Goal: Information Seeking & Learning: Learn about a topic

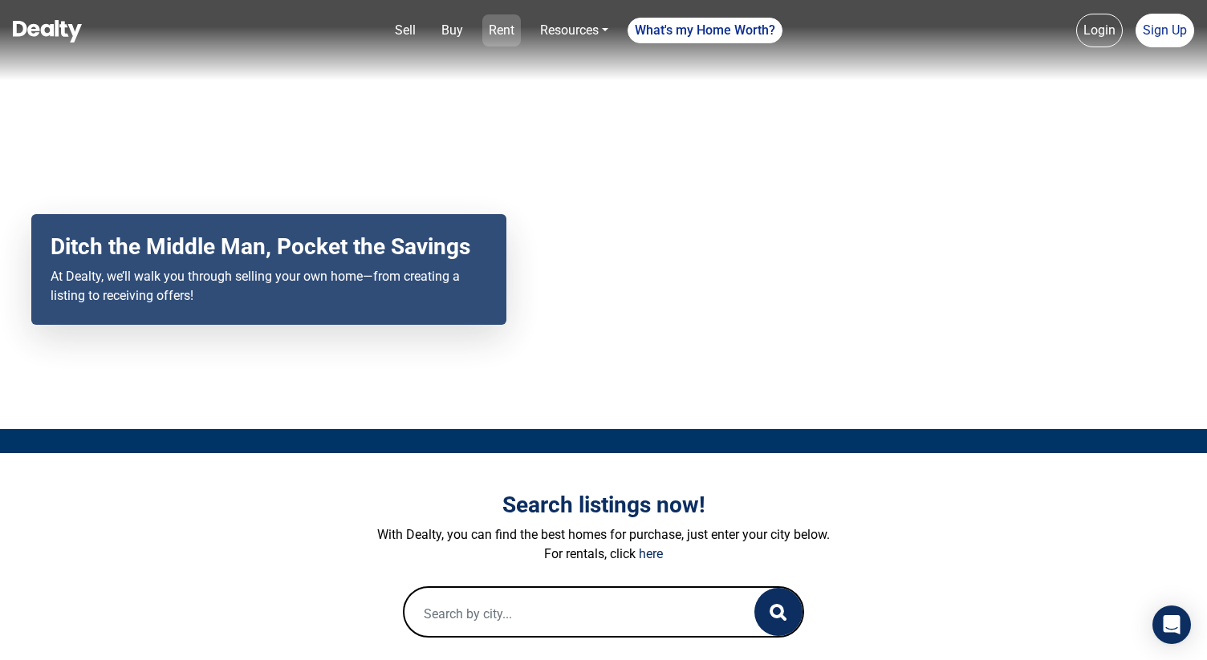
click at [509, 34] on link "Rent" at bounding box center [501, 30] width 39 height 32
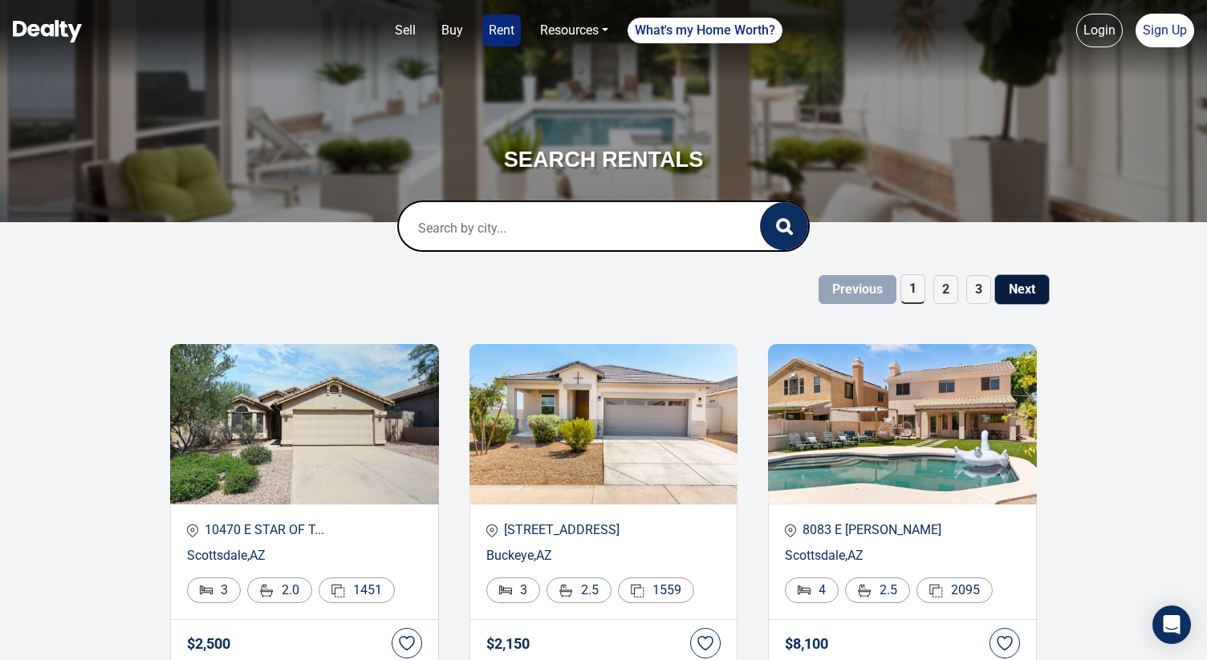
click at [1028, 290] on button "Next" at bounding box center [1022, 289] width 54 height 29
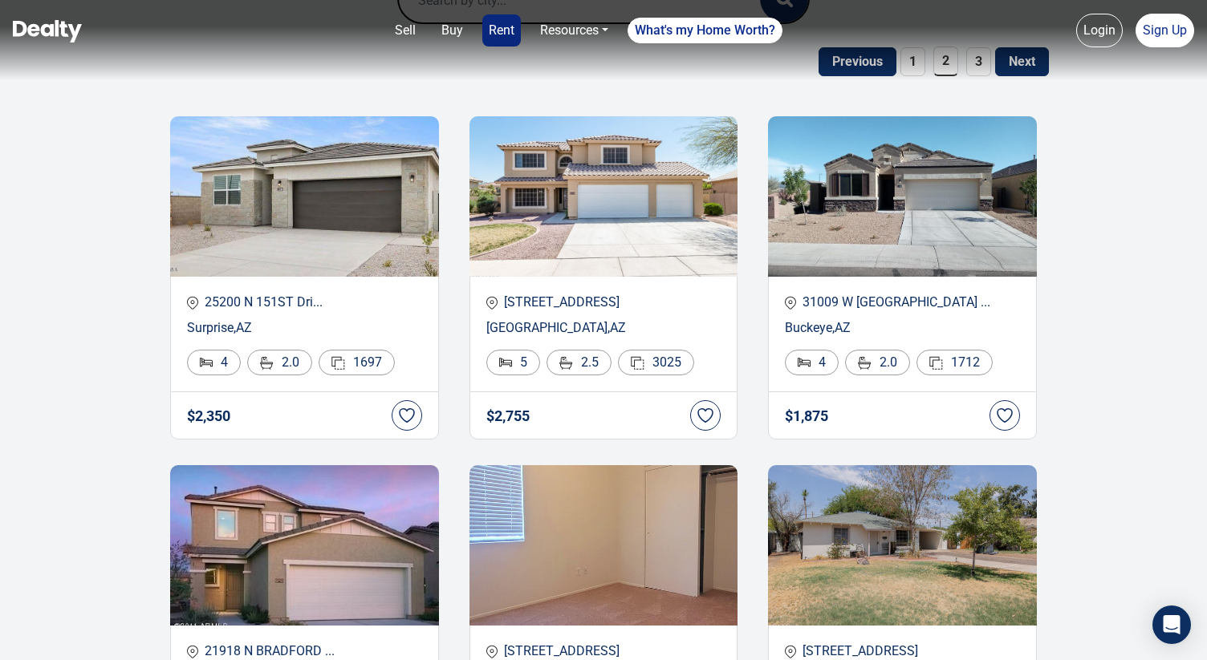
scroll to position [59, 0]
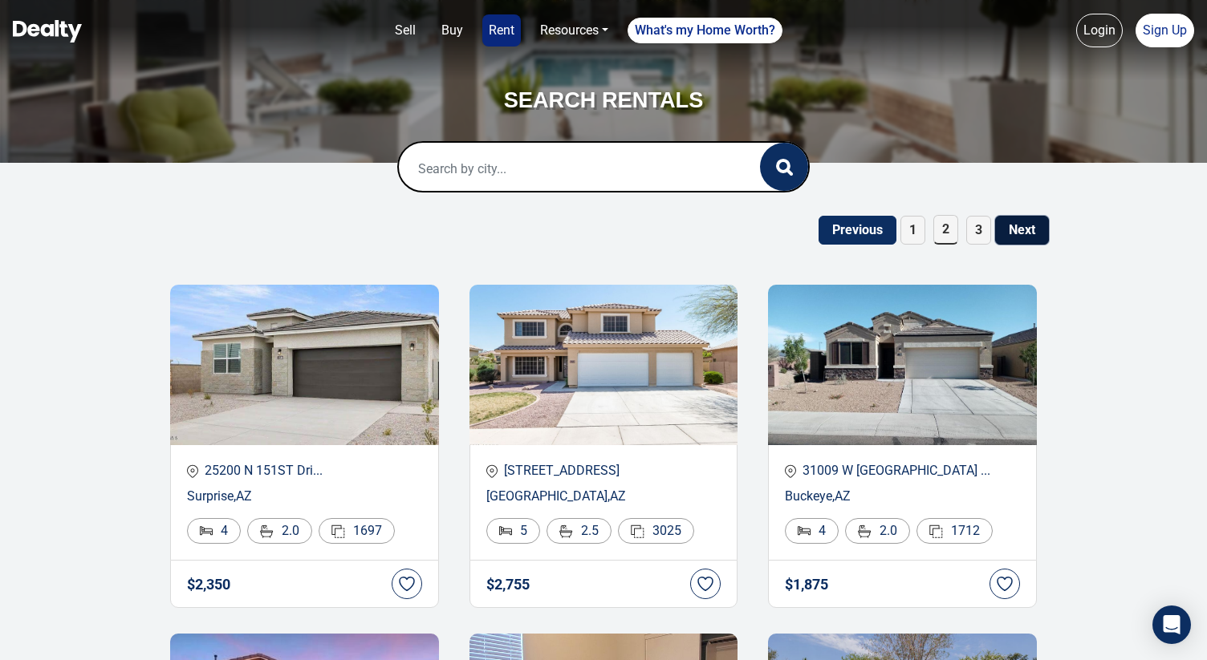
click at [1031, 218] on button "Next" at bounding box center [1022, 230] width 54 height 29
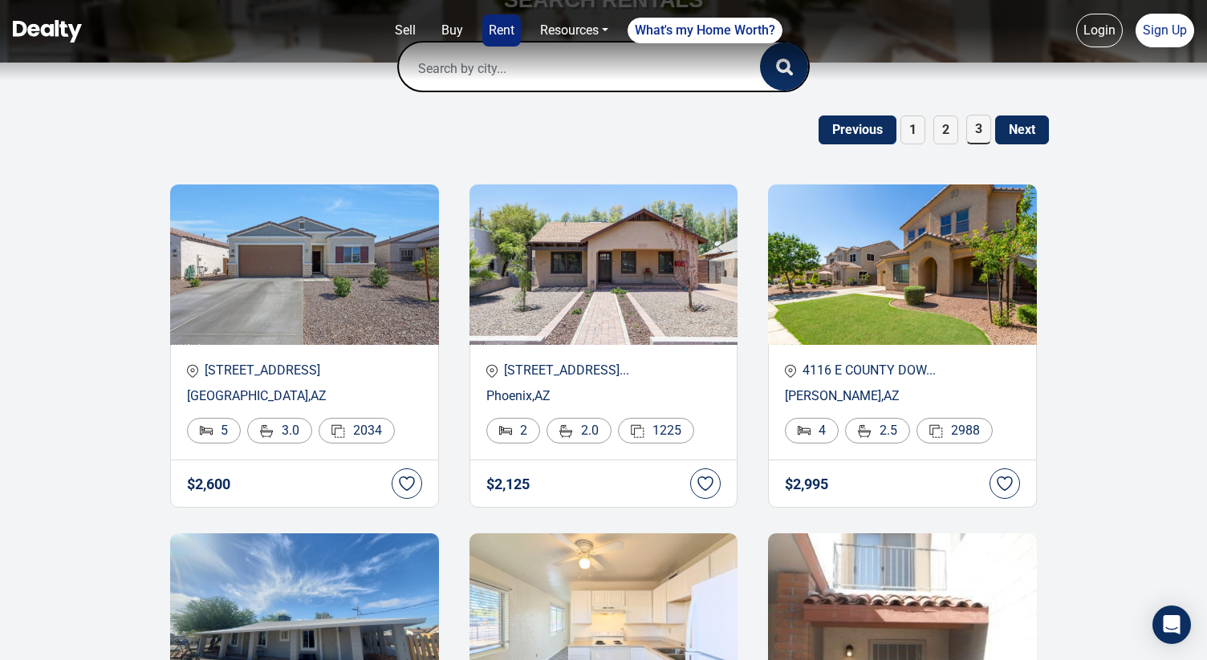
scroll to position [0, 0]
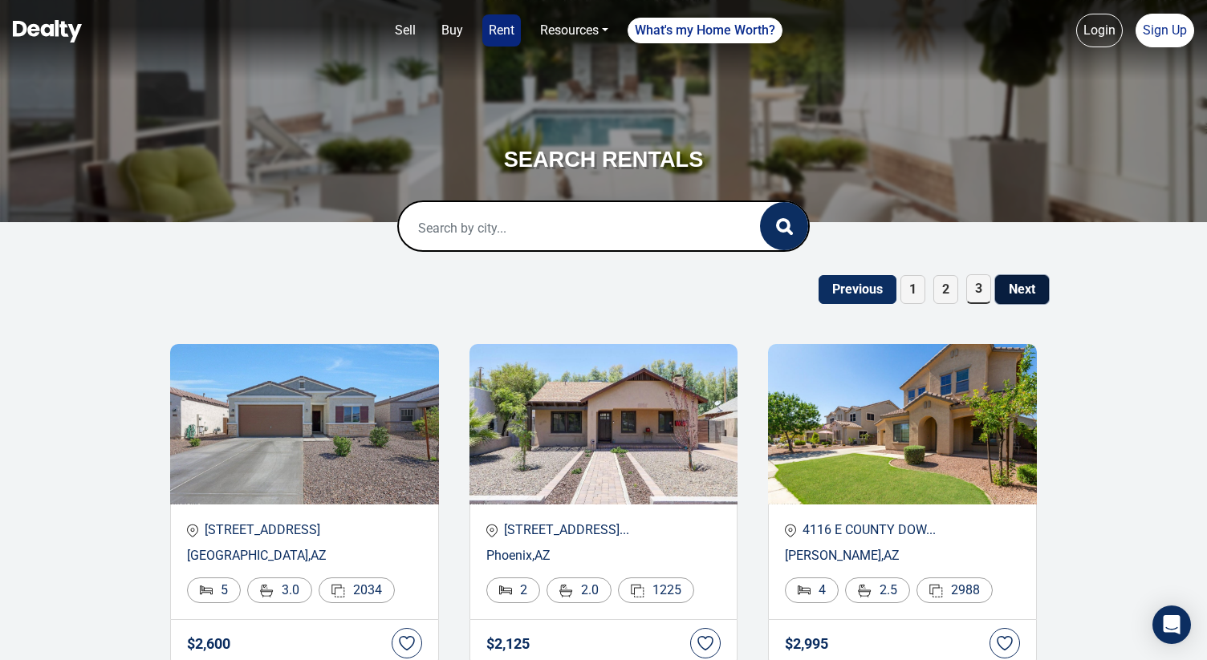
click at [1020, 297] on button "Next" at bounding box center [1022, 289] width 54 height 29
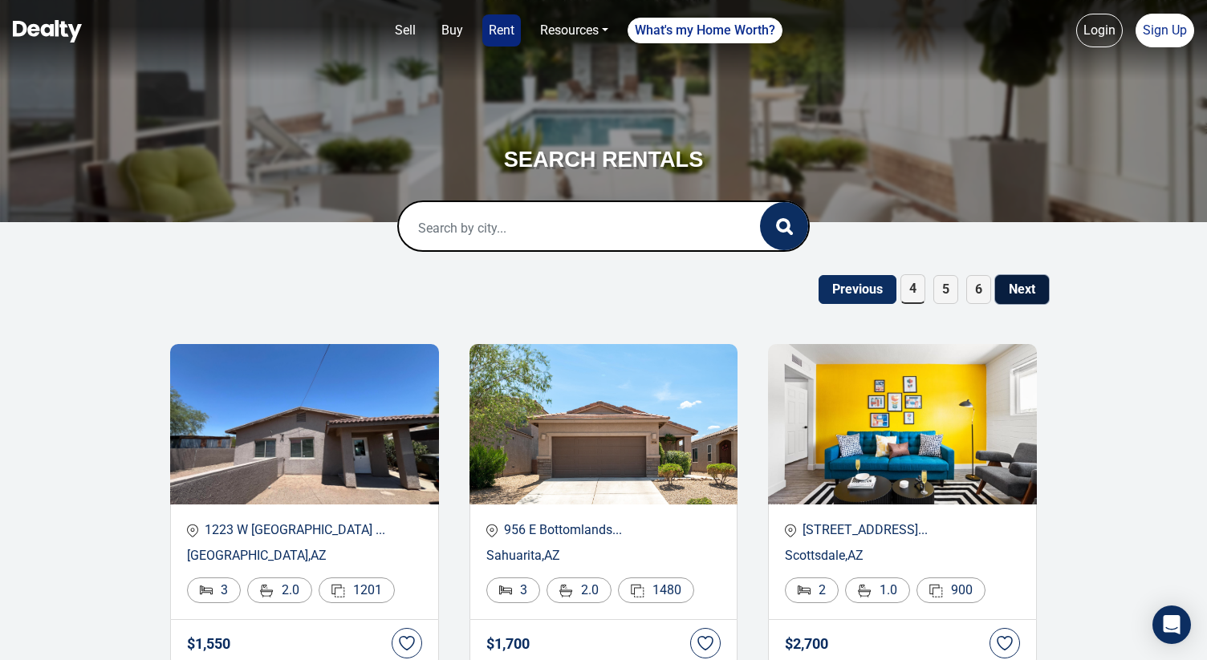
click at [1015, 278] on button "Next" at bounding box center [1022, 289] width 54 height 29
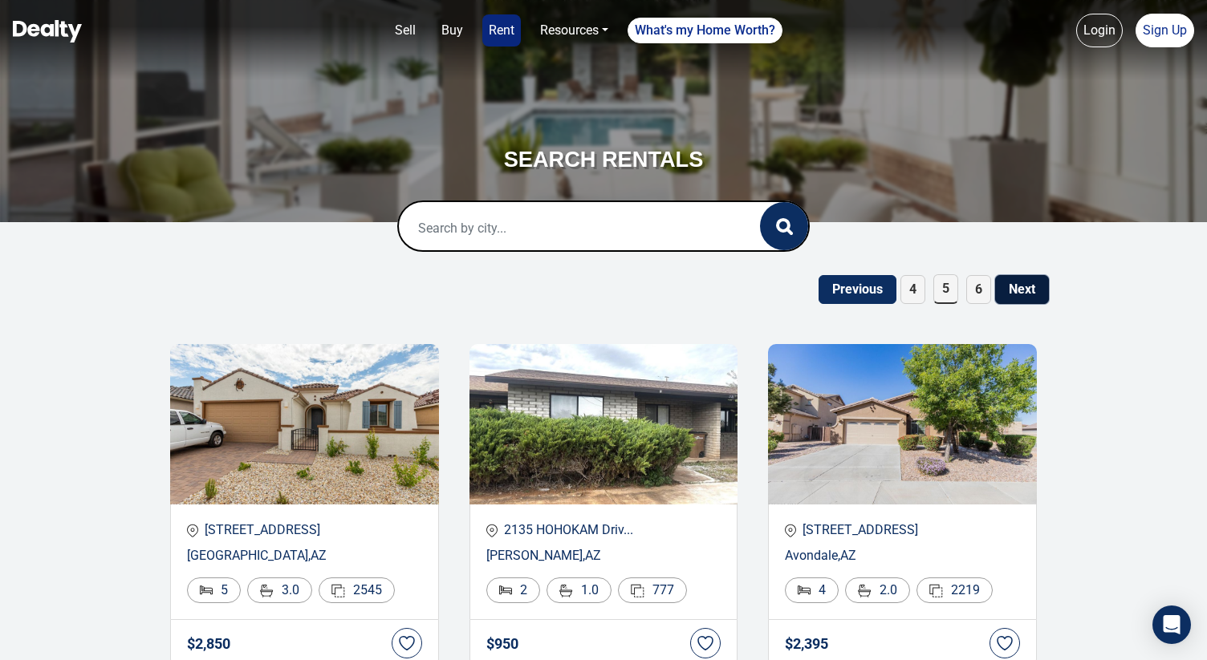
click at [1031, 278] on button "Next" at bounding box center [1022, 289] width 54 height 29
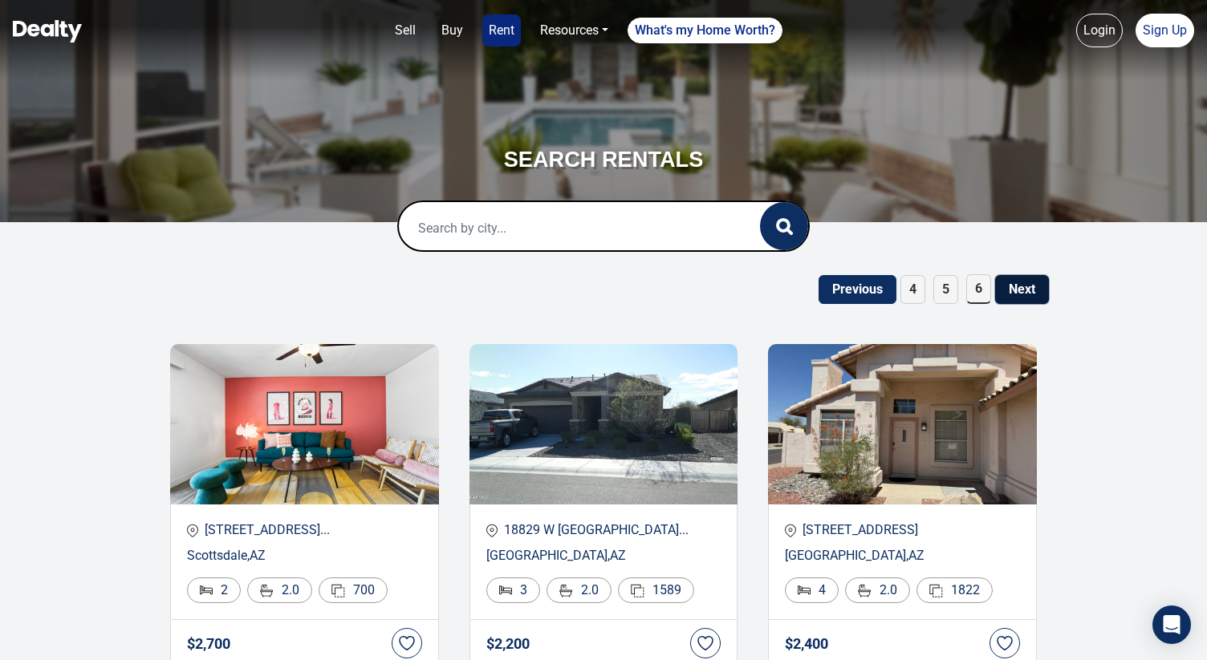
click at [1021, 286] on button "Next" at bounding box center [1022, 289] width 54 height 29
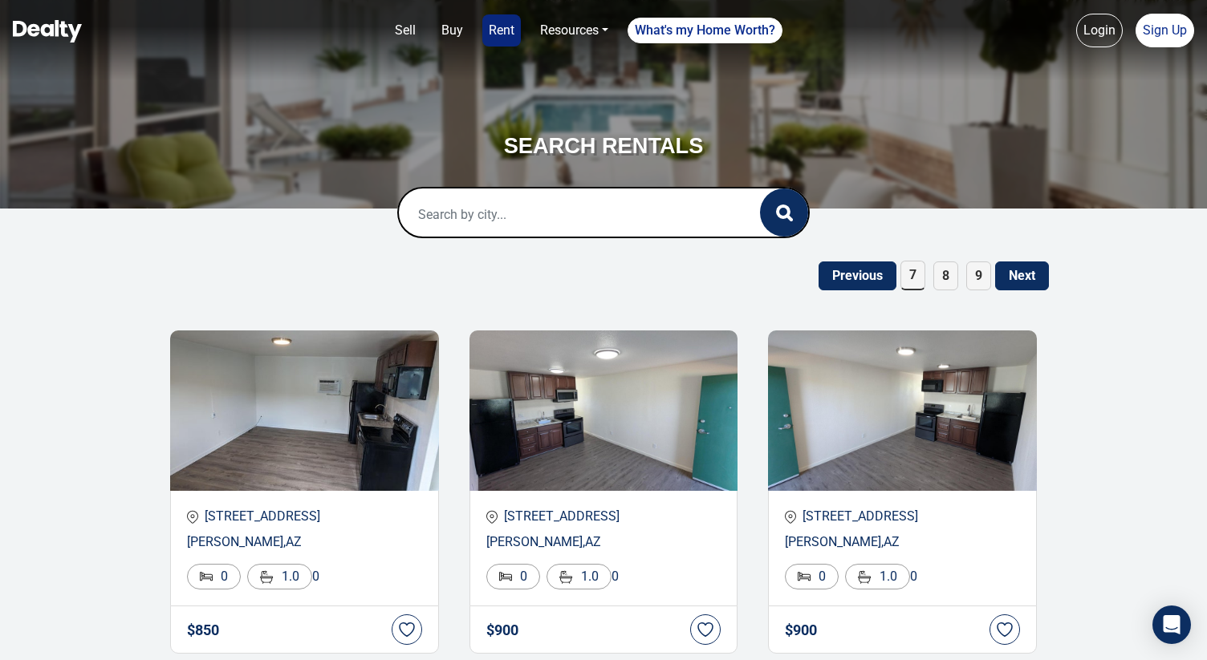
scroll to position [10, 0]
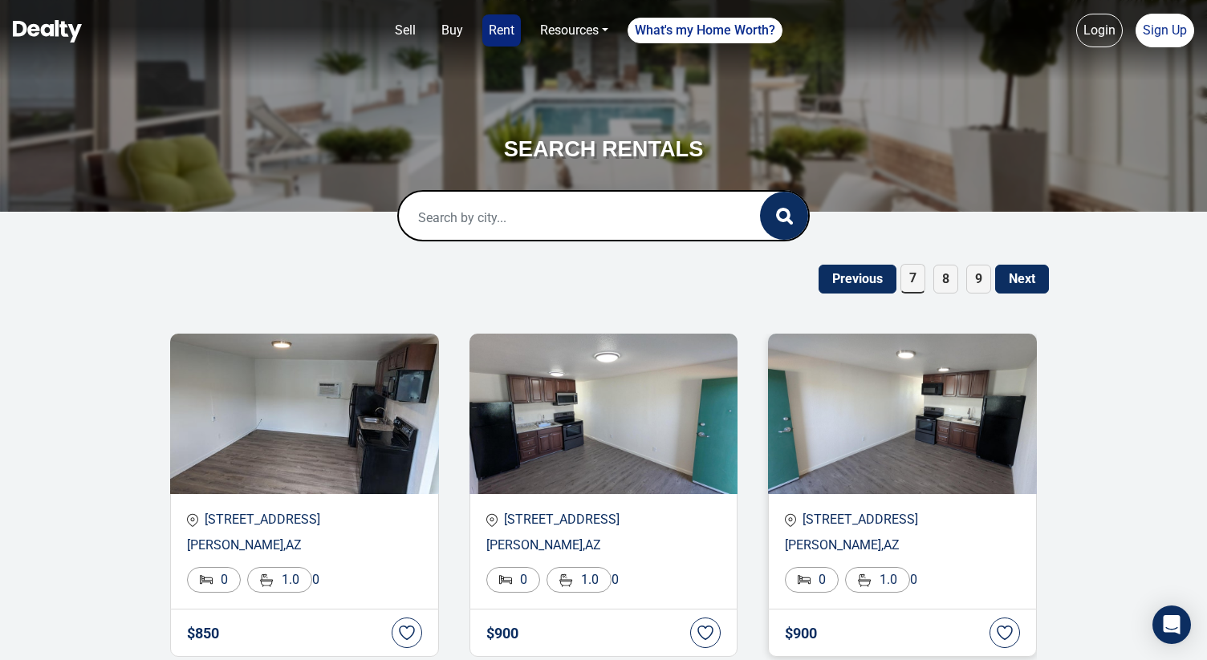
click at [873, 516] on p "[STREET_ADDRESS]" at bounding box center [902, 519] width 235 height 19
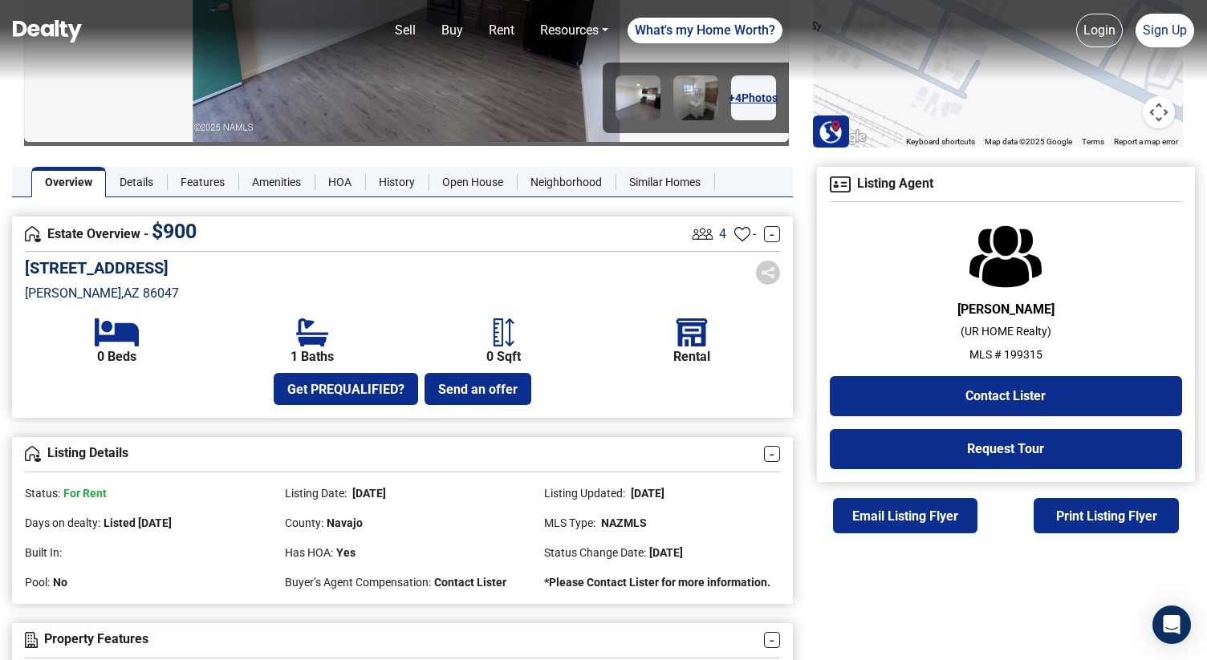
scroll to position [261, 0]
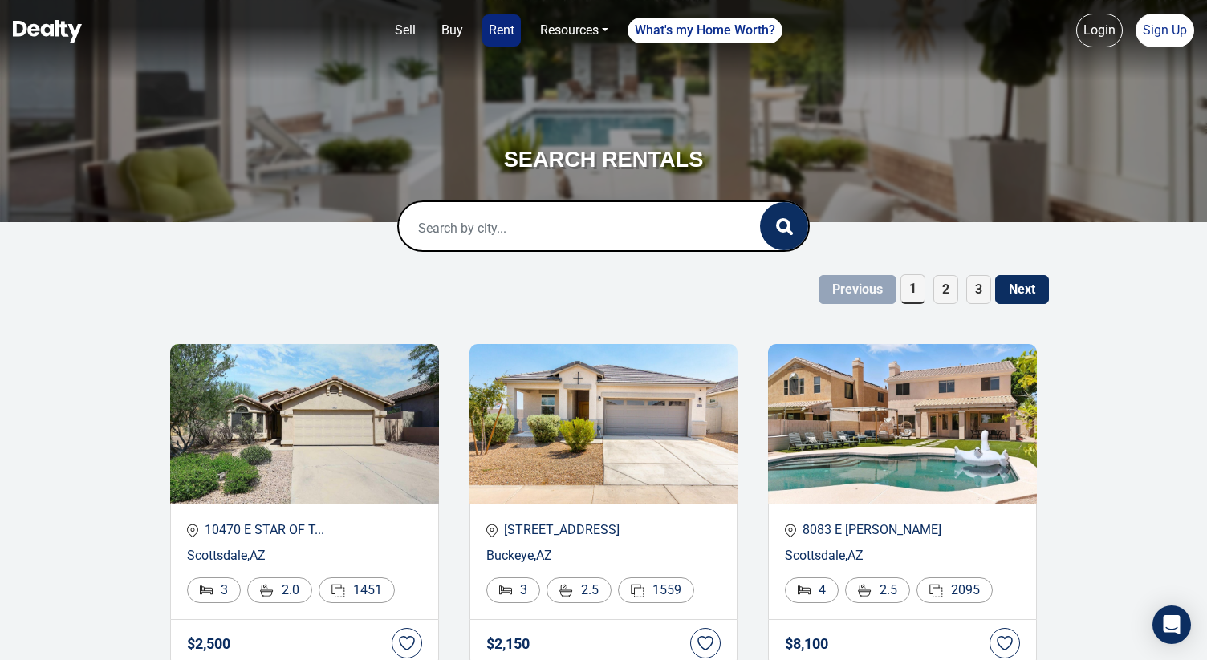
scroll to position [10, 0]
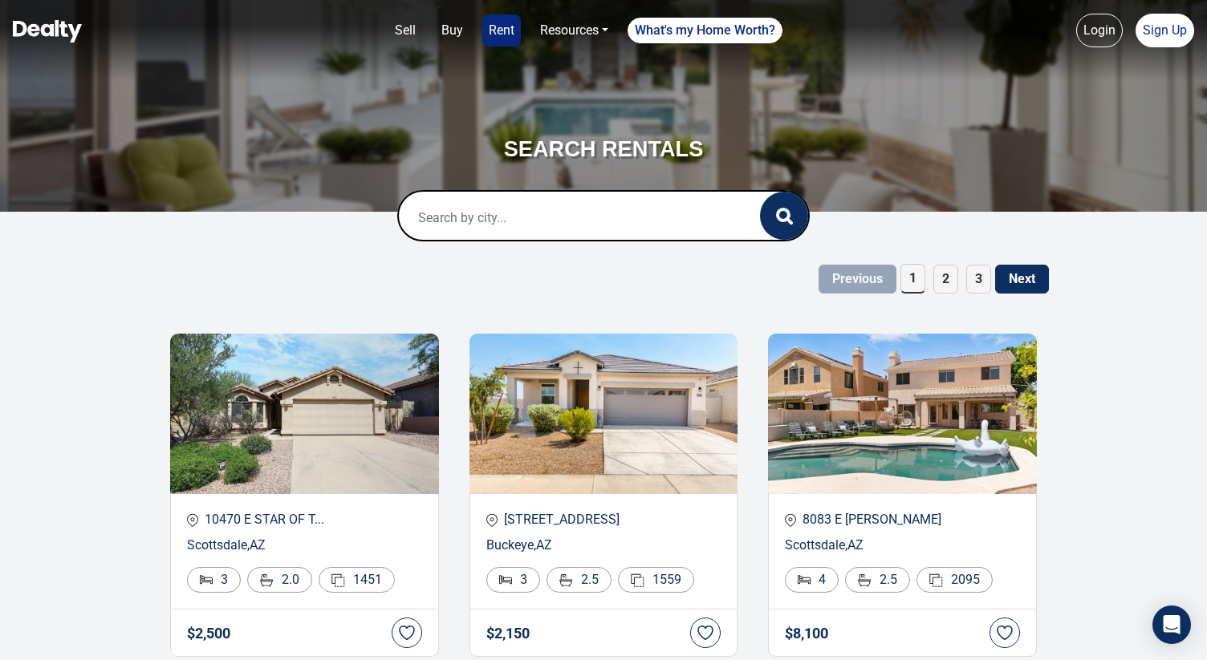
click at [979, 284] on span "3" at bounding box center [978, 279] width 25 height 29
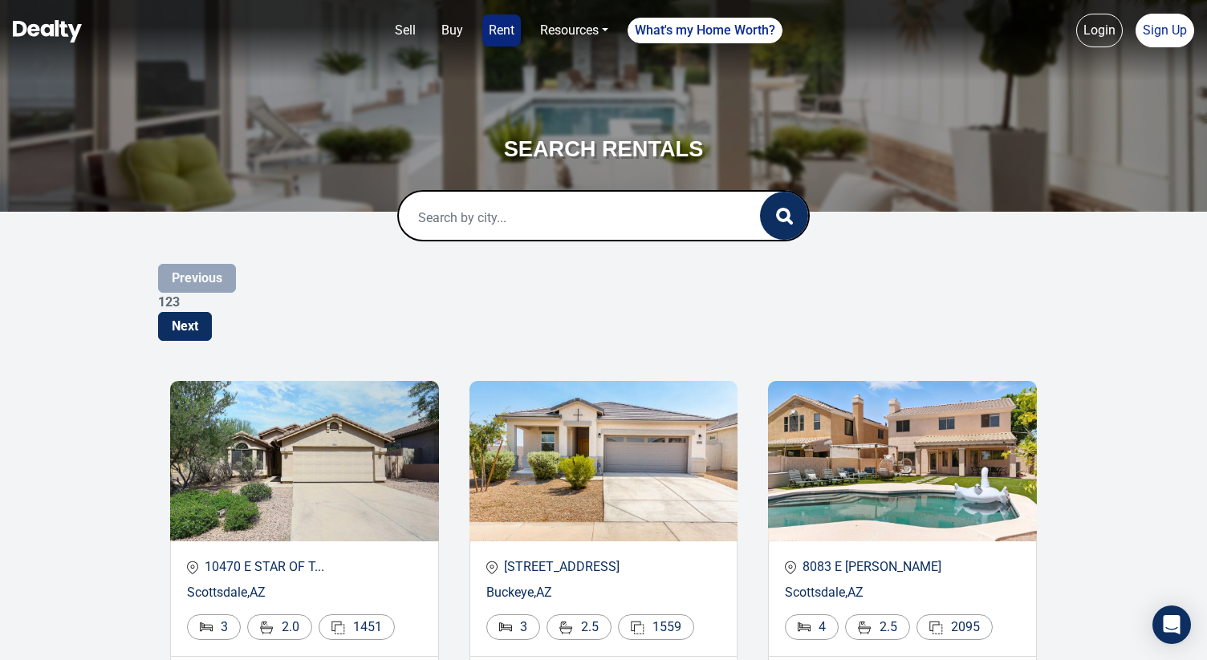
scroll to position [0, 0]
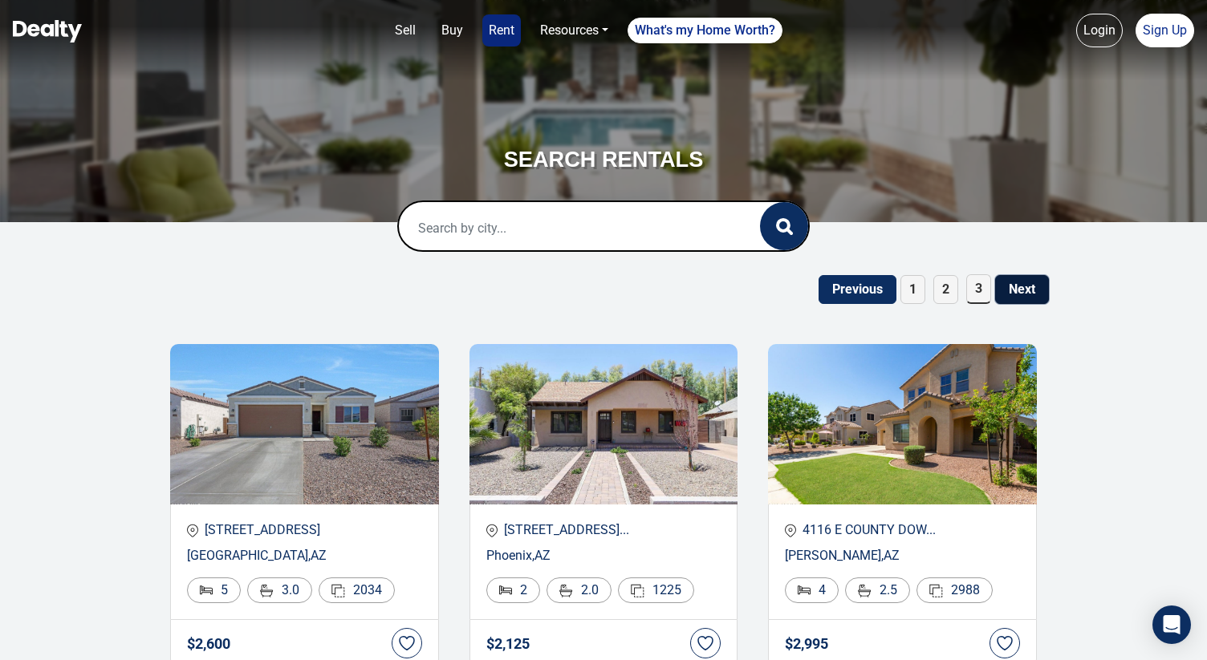
click at [1009, 280] on button "Next" at bounding box center [1022, 289] width 54 height 29
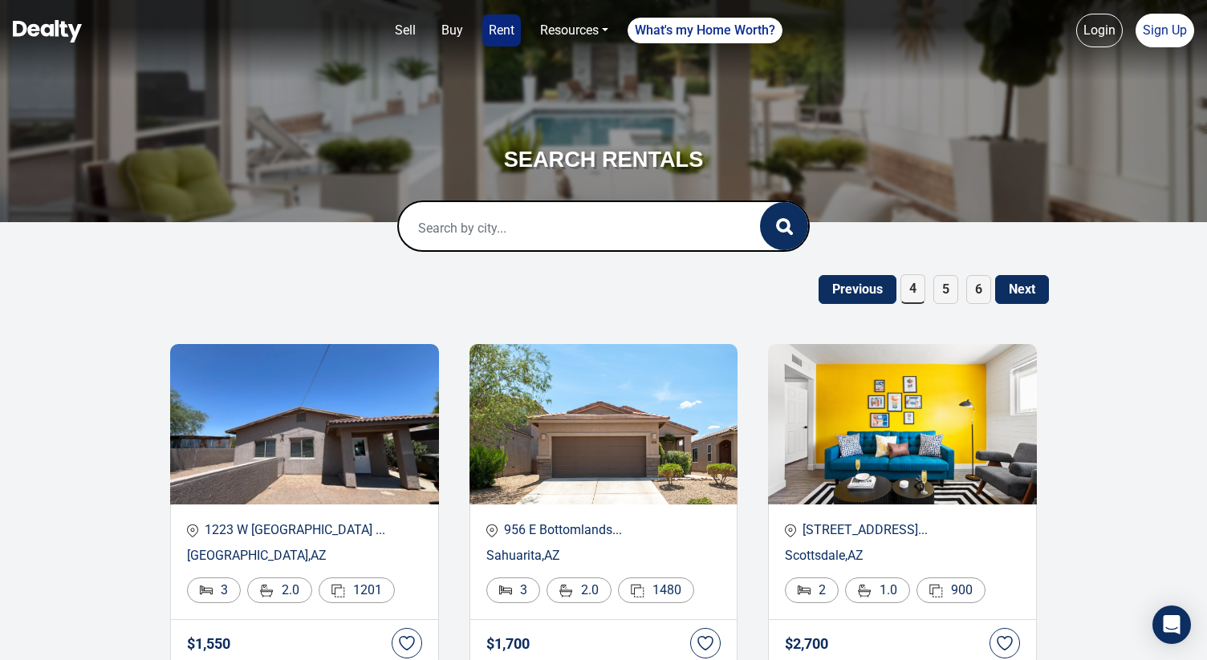
click at [985, 282] on span "6" at bounding box center [978, 289] width 25 height 29
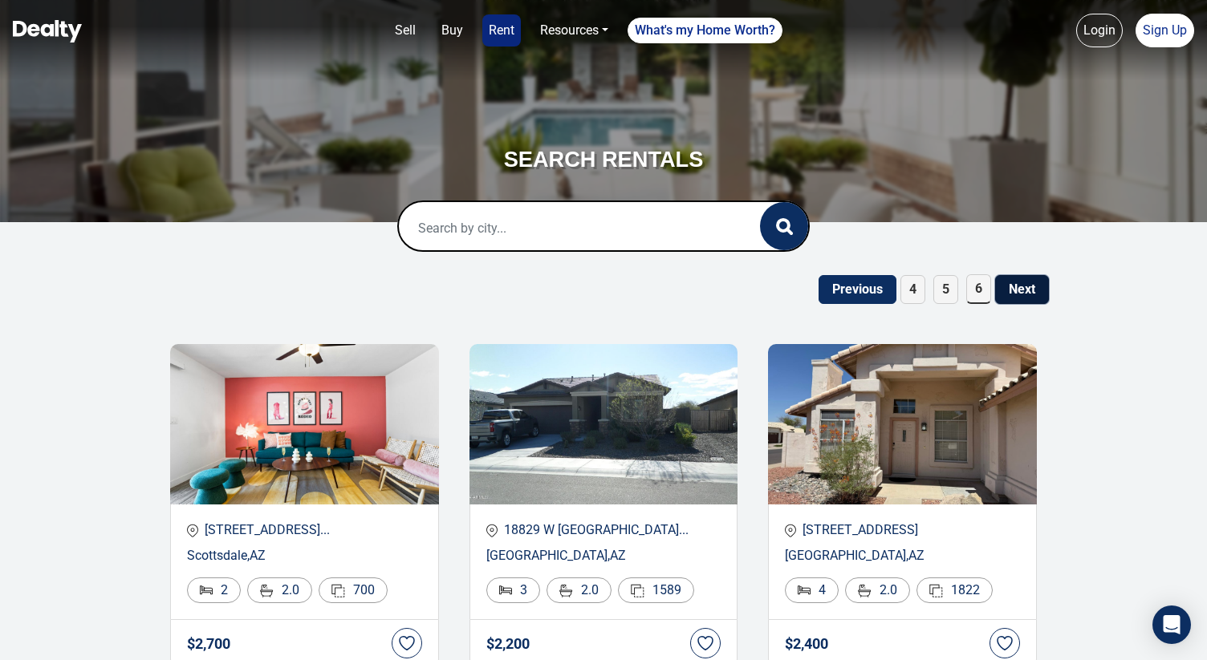
click at [1006, 286] on button "Next" at bounding box center [1022, 289] width 54 height 29
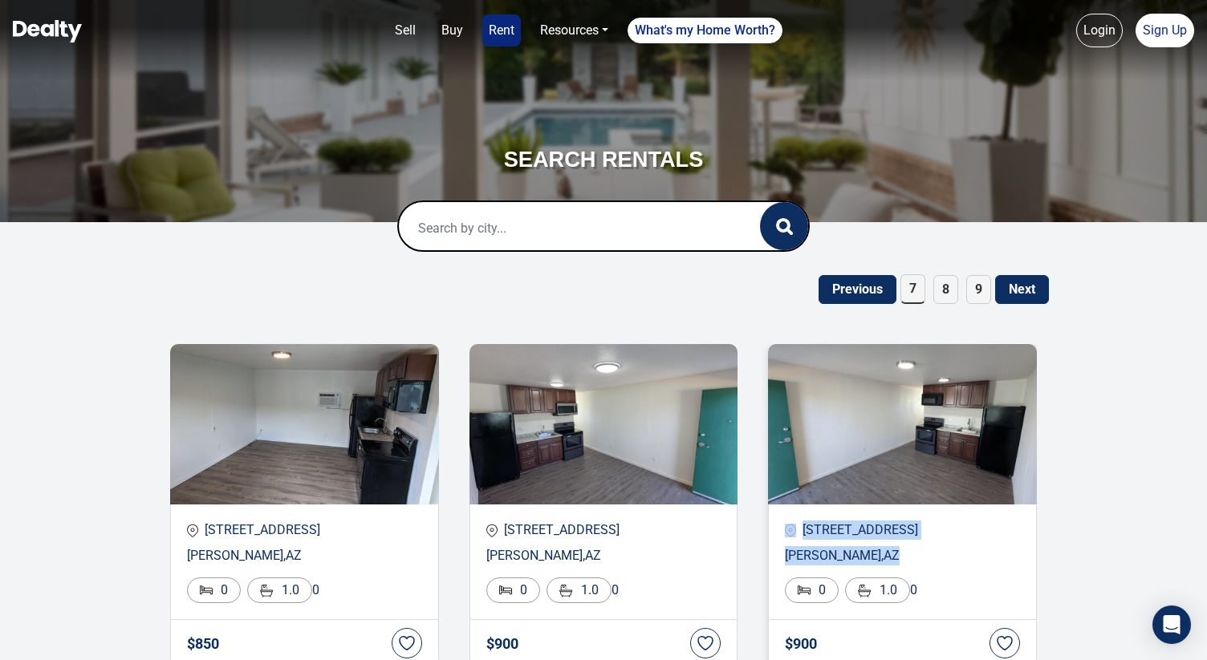
drag, startPoint x: 866, startPoint y: 552, endPoint x: 800, endPoint y: 528, distance: 70.8
click at [800, 528] on div "912 W Second St, 16 Winslow , AZ 0 1.0 0" at bounding box center [902, 562] width 269 height 115
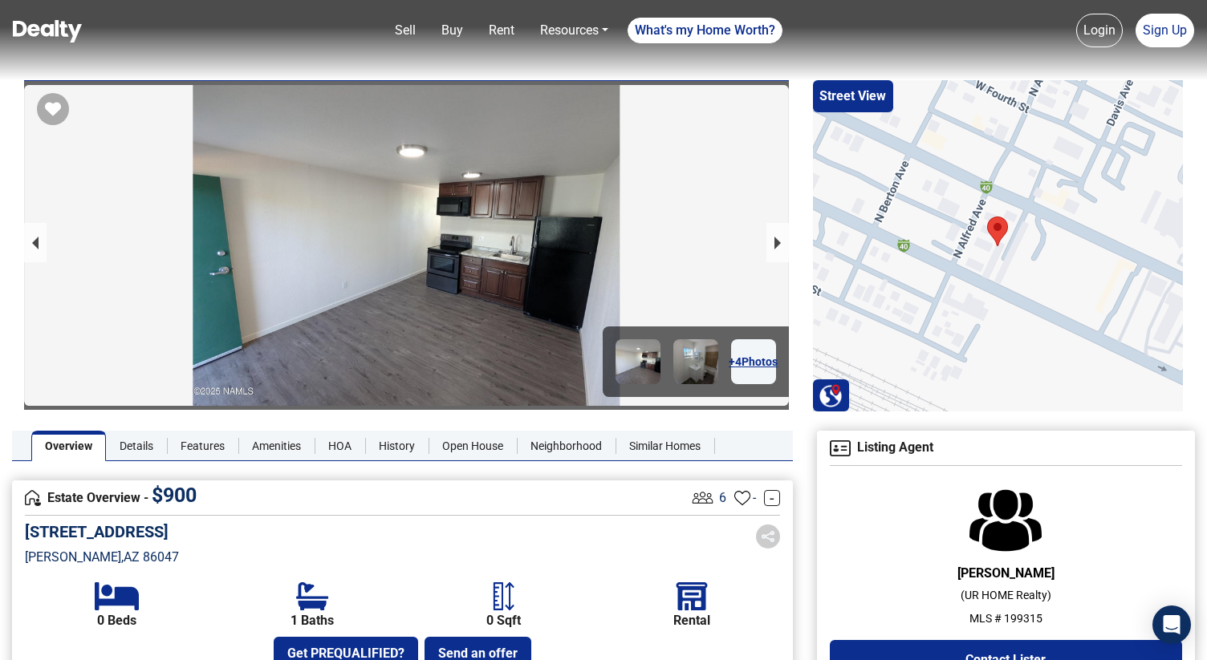
click at [147, 526] on h5 "[STREET_ADDRESS]" at bounding box center [102, 531] width 154 height 19
click at [147, 526] on h5 "912 W Second St, 16" at bounding box center [102, 531] width 154 height 19
copy h5 "912 W Second St, 16"
